Goal: Information Seeking & Learning: Learn about a topic

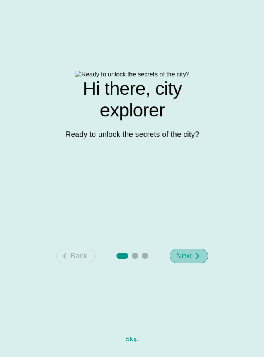
click at [189, 262] on p "Next" at bounding box center [184, 256] width 16 height 11
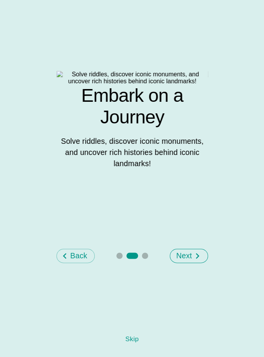
click at [189, 262] on p "Next" at bounding box center [184, 256] width 16 height 11
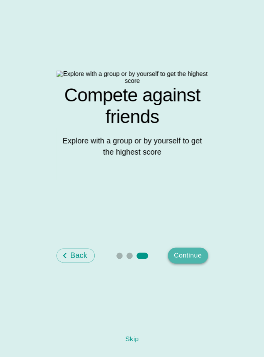
click at [189, 264] on button "Continue" at bounding box center [188, 256] width 40 height 16
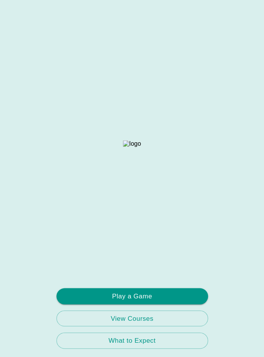
click at [189, 299] on button "Play a Game" at bounding box center [131, 296] width 151 height 16
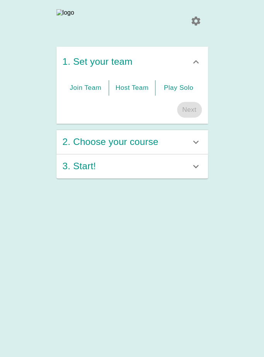
click at [98, 93] on button "Join Team" at bounding box center [86, 87] width 46 height 15
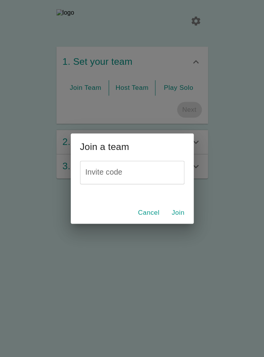
click at [124, 176] on input "Invite code" at bounding box center [132, 173] width 104 height 24
paste input "P7EWEC"
type input "P7EWEC"
click at [177, 213] on button "Join" at bounding box center [178, 213] width 25 height 16
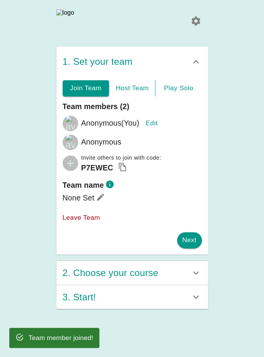
click at [151, 127] on button "Edit" at bounding box center [151, 123] width 25 height 16
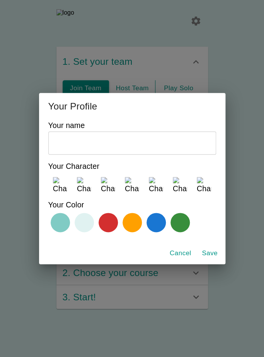
click at [82, 184] on img at bounding box center [84, 184] width 15 height 15
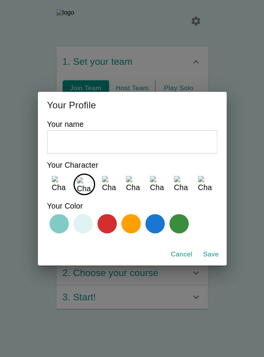
click at [98, 143] on input "text" at bounding box center [132, 142] width 170 height 24
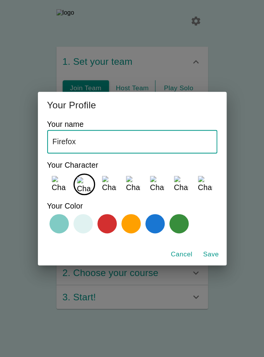
type input "Firefox"
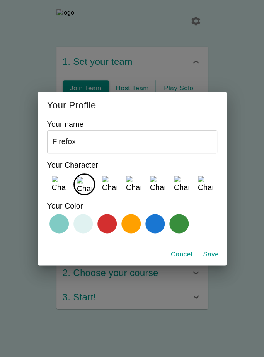
click at [94, 229] on selector at bounding box center [132, 224] width 170 height 24
click at [103, 229] on div at bounding box center [106, 223] width 19 height 19
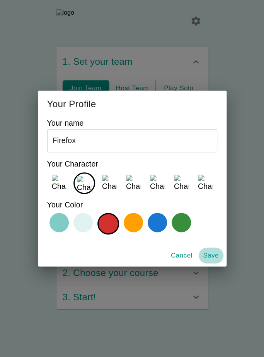
click at [208, 257] on button "Save" at bounding box center [210, 256] width 25 height 16
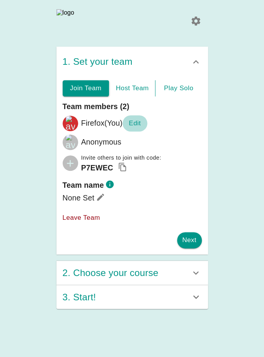
click at [133, 129] on button "Edit" at bounding box center [134, 123] width 25 height 16
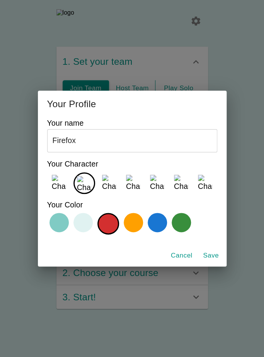
click at [79, 220] on div at bounding box center [82, 222] width 19 height 19
click at [210, 259] on button "Save" at bounding box center [210, 256] width 25 height 16
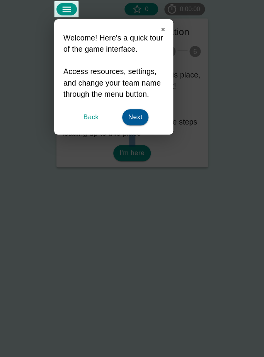
click at [139, 229] on rect at bounding box center [132, 178] width 264 height 357
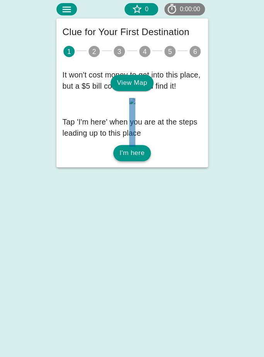
click at [139, 161] on button "I'm here" at bounding box center [131, 153] width 37 height 16
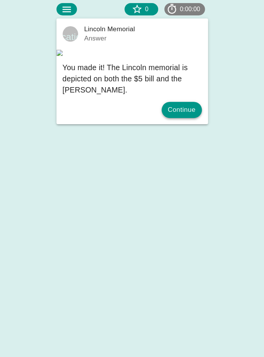
click at [178, 118] on button "Continue" at bounding box center [181, 110] width 40 height 16
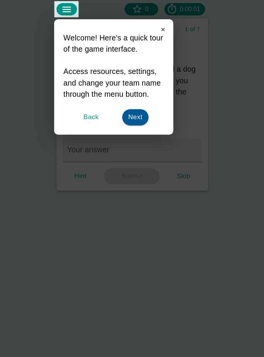
click at [115, 209] on rect at bounding box center [132, 178] width 264 height 357
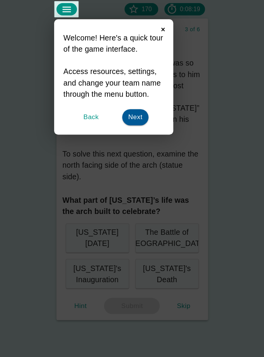
click at [163, 30] on icon "Close" at bounding box center [162, 29] width 3 height 3
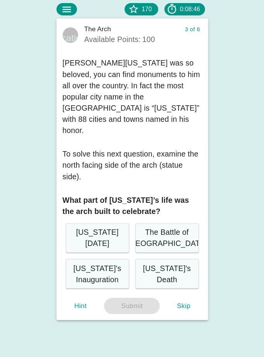
click at [127, 259] on div "[US_STATE]'s Inauguration" at bounding box center [97, 274] width 63 height 30
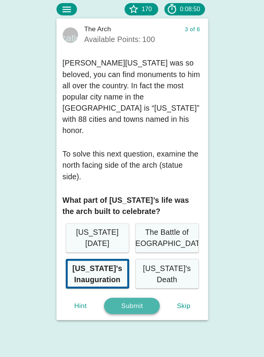
click at [126, 298] on button "Submit" at bounding box center [132, 306] width 56 height 16
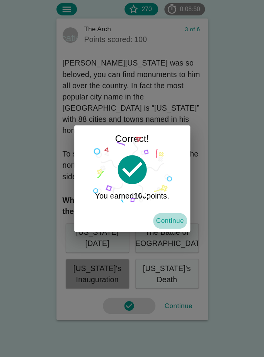
click at [169, 223] on button "Continue" at bounding box center [170, 221] width 34 height 16
